Goal: Transaction & Acquisition: Purchase product/service

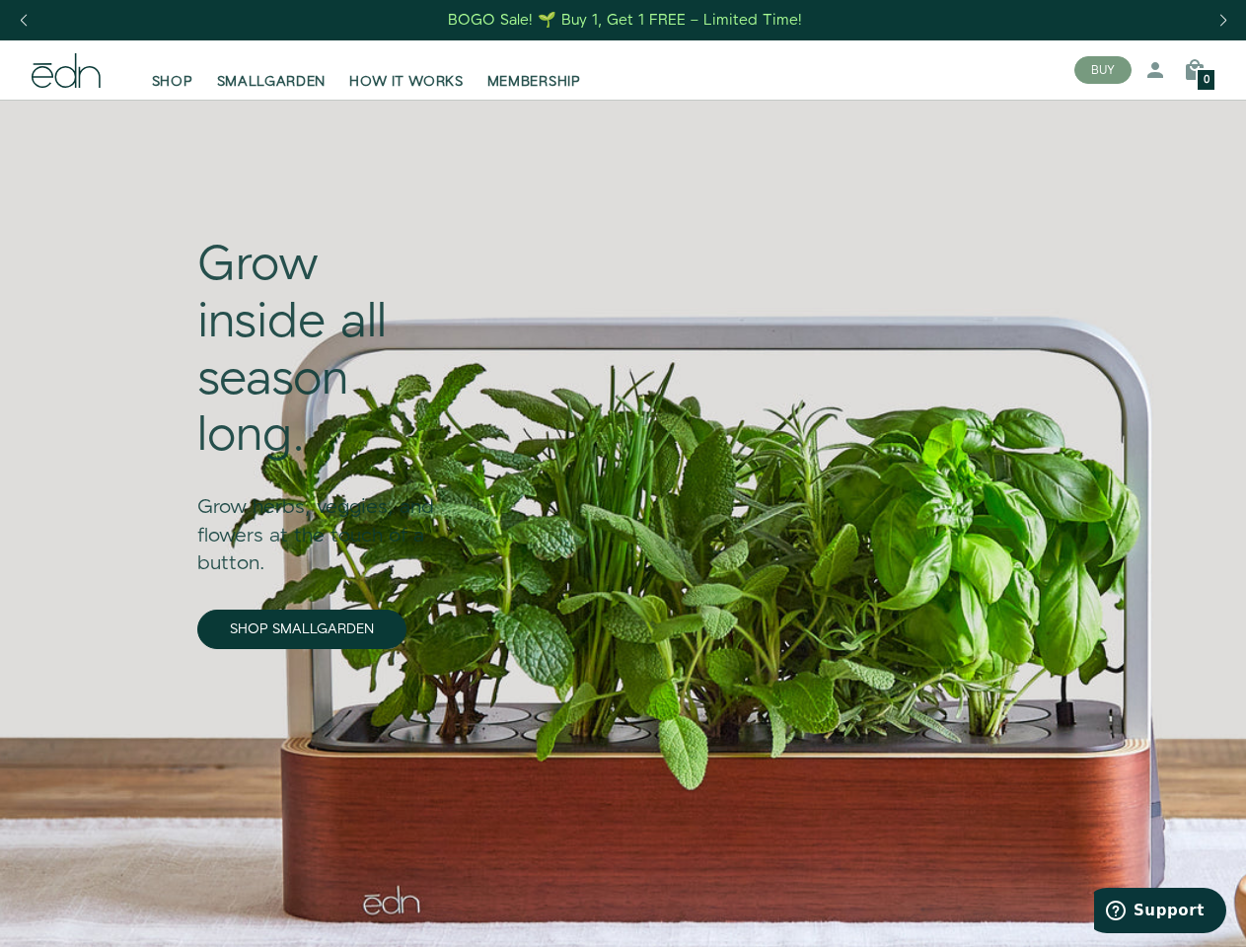
click at [1222, 21] on div "Next slide" at bounding box center [1223, 20] width 27 height 43
click at [23, 21] on div "Previous slide" at bounding box center [23, 20] width 27 height 43
click at [1103, 70] on button "BUY" at bounding box center [1102, 70] width 57 height 28
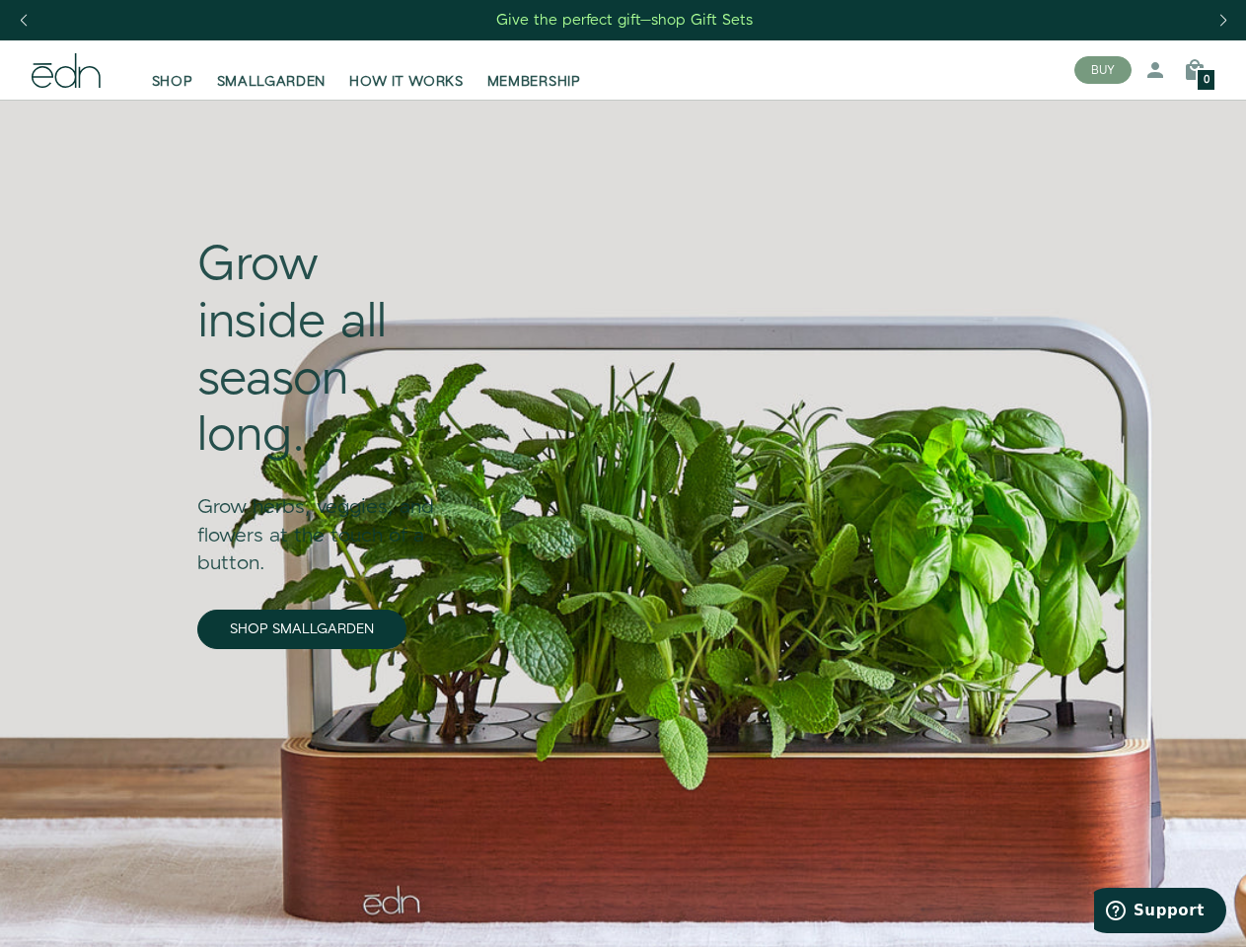
click at [1155, 70] on icon at bounding box center [1156, 70] width 24 height 24
click at [1195, 70] on icon at bounding box center [1195, 70] width 24 height 24
click at [1195, 70] on div at bounding box center [623, 473] width 1246 height 947
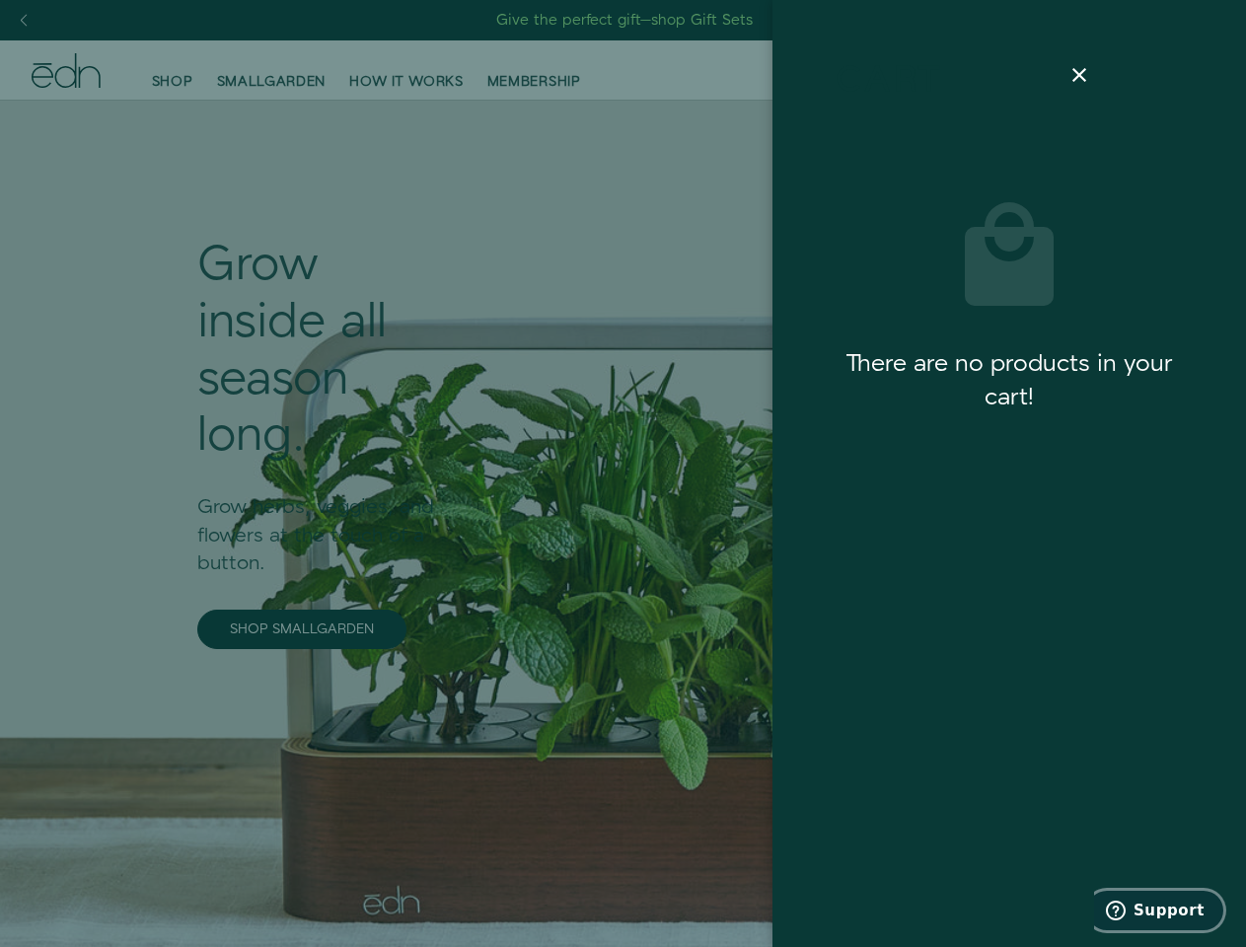
click at [1160, 911] on span "Support" at bounding box center [1169, 911] width 71 height 18
